Goal: Communication & Community: Answer question/provide support

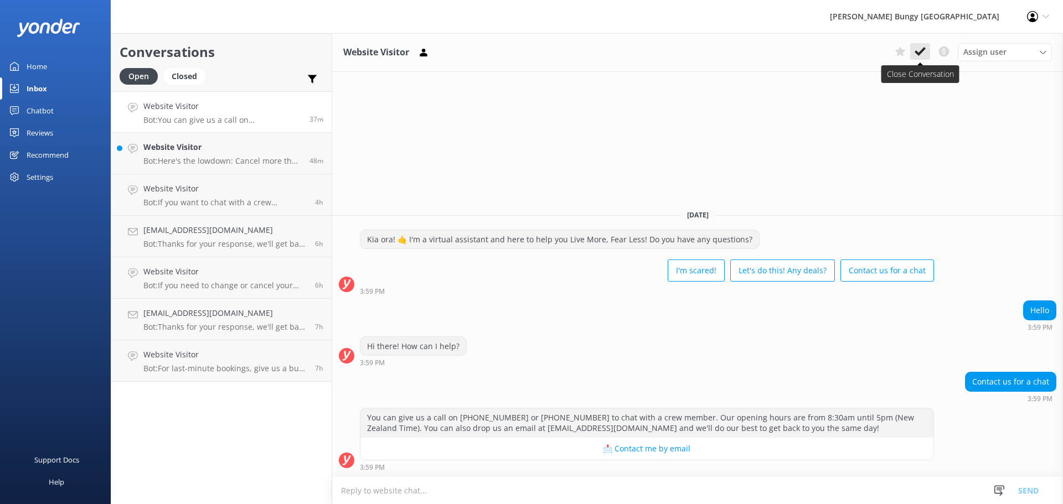
click at [923, 53] on icon at bounding box center [920, 51] width 11 height 11
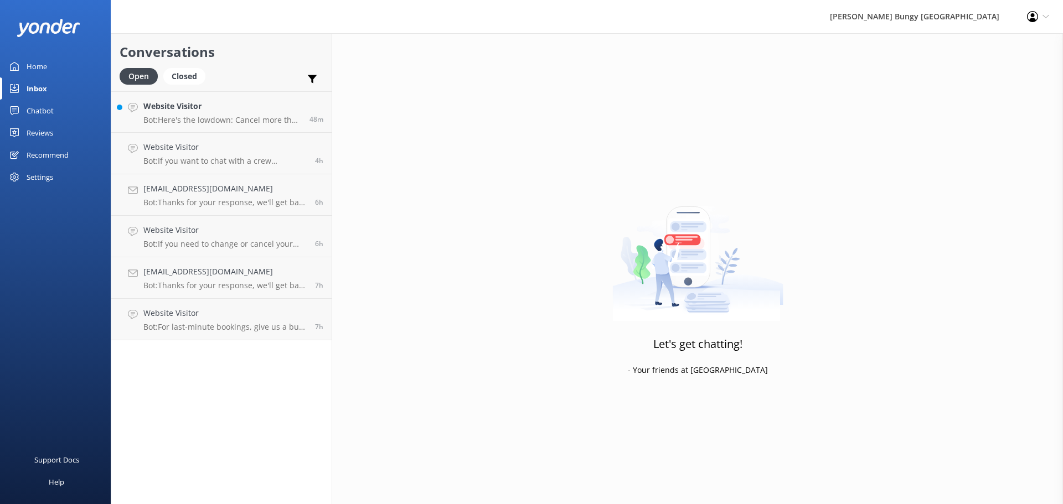
drag, startPoint x: 229, startPoint y: 88, endPoint x: 236, endPoint y: 89, distance: 7.3
click at [229, 91] on div "Open Closed Important Converted Assigned to me Unassigned" at bounding box center [222, 81] width 204 height 27
click at [247, 109] on h4 "Website Visitor" at bounding box center [222, 106] width 158 height 12
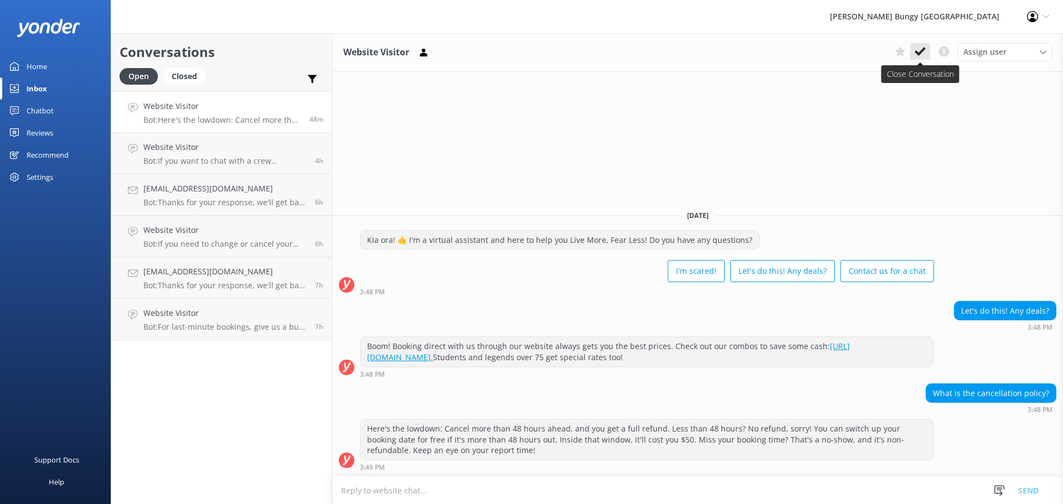
click at [929, 49] on button at bounding box center [920, 51] width 20 height 17
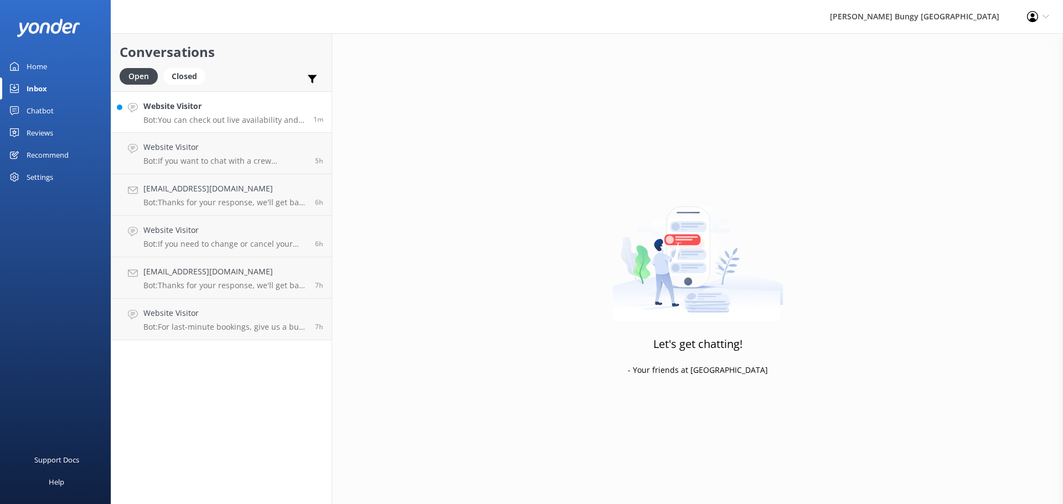
click at [217, 128] on link "Website Visitor Bot: You can check out live availability and book all our adren…" at bounding box center [221, 112] width 220 height 42
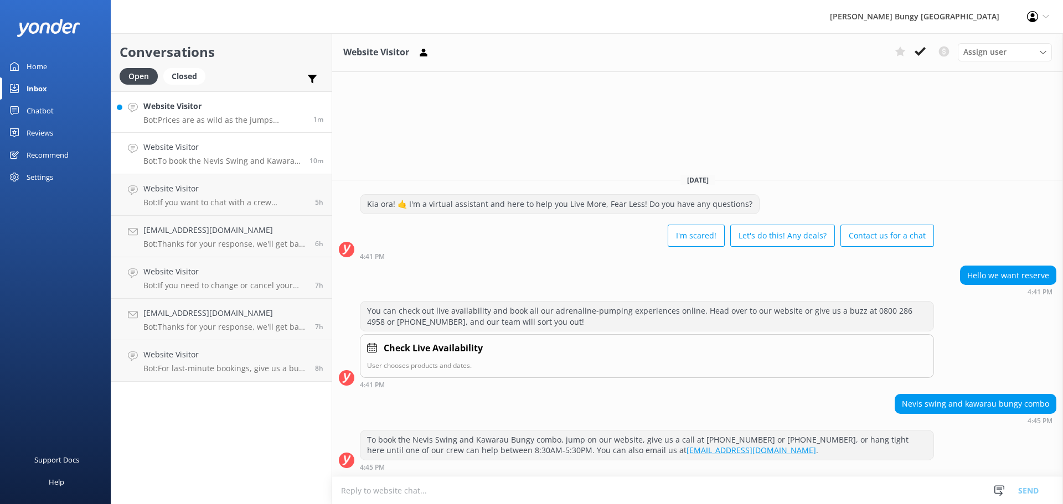
click at [249, 101] on h4 "Website Visitor" at bounding box center [224, 106] width 162 height 12
